Goal: Task Accomplishment & Management: Use online tool/utility

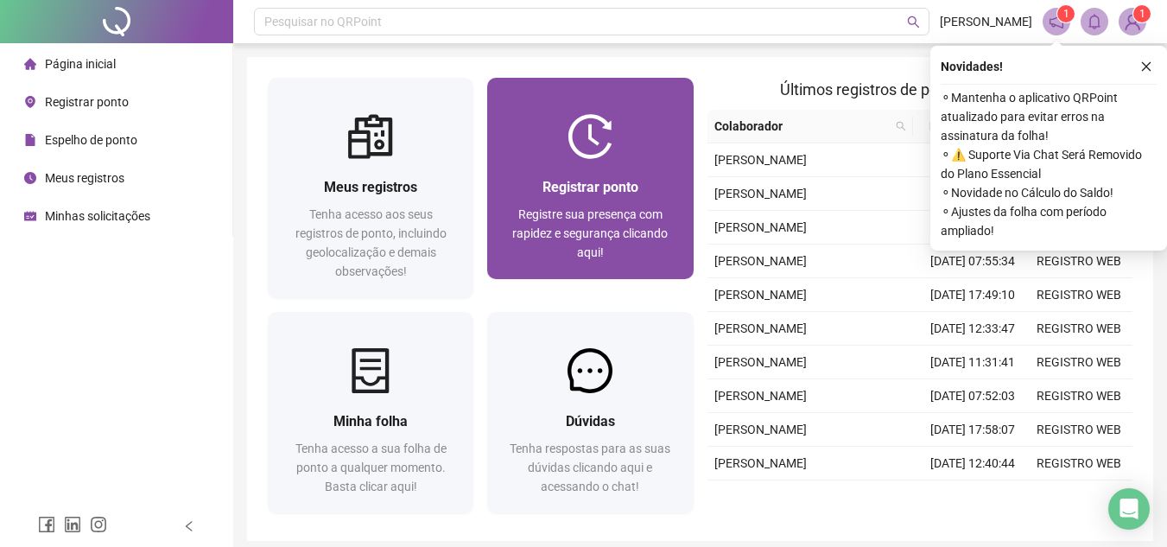
click at [645, 243] on div "Registre sua presença com rapidez e segurança clicando aqui!" at bounding box center [590, 233] width 164 height 57
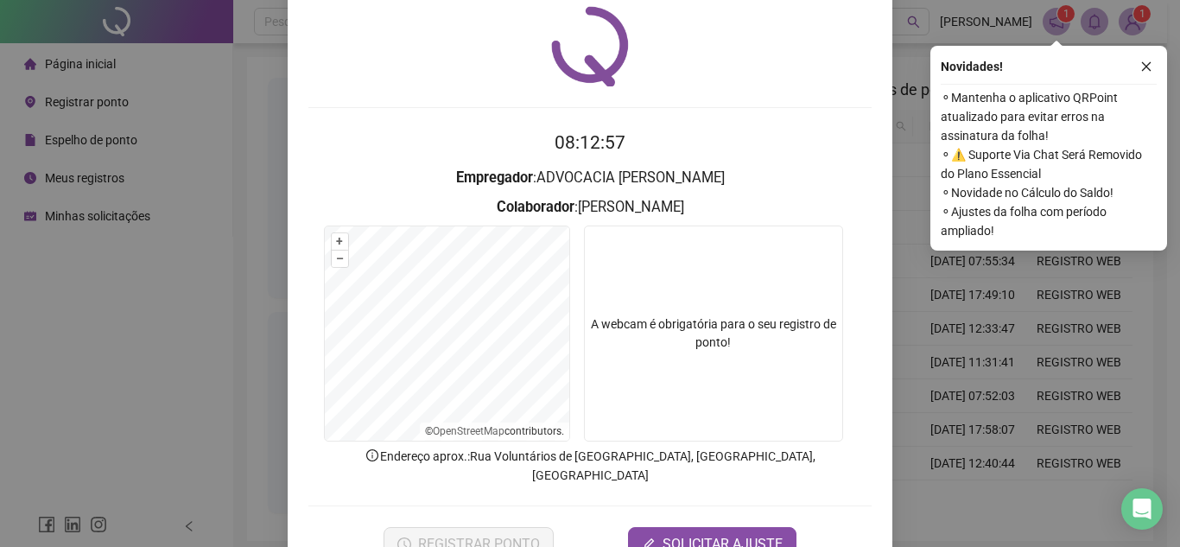
scroll to position [86, 0]
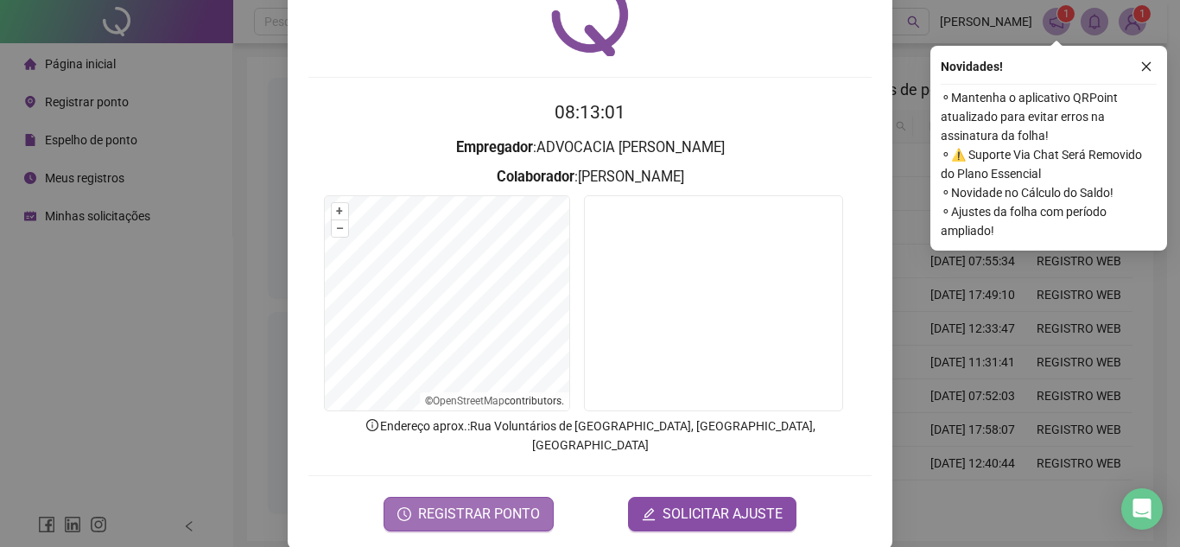
click at [505, 504] on span "REGISTRAR PONTO" at bounding box center [479, 514] width 122 height 21
